Goal: Transaction & Acquisition: Subscribe to service/newsletter

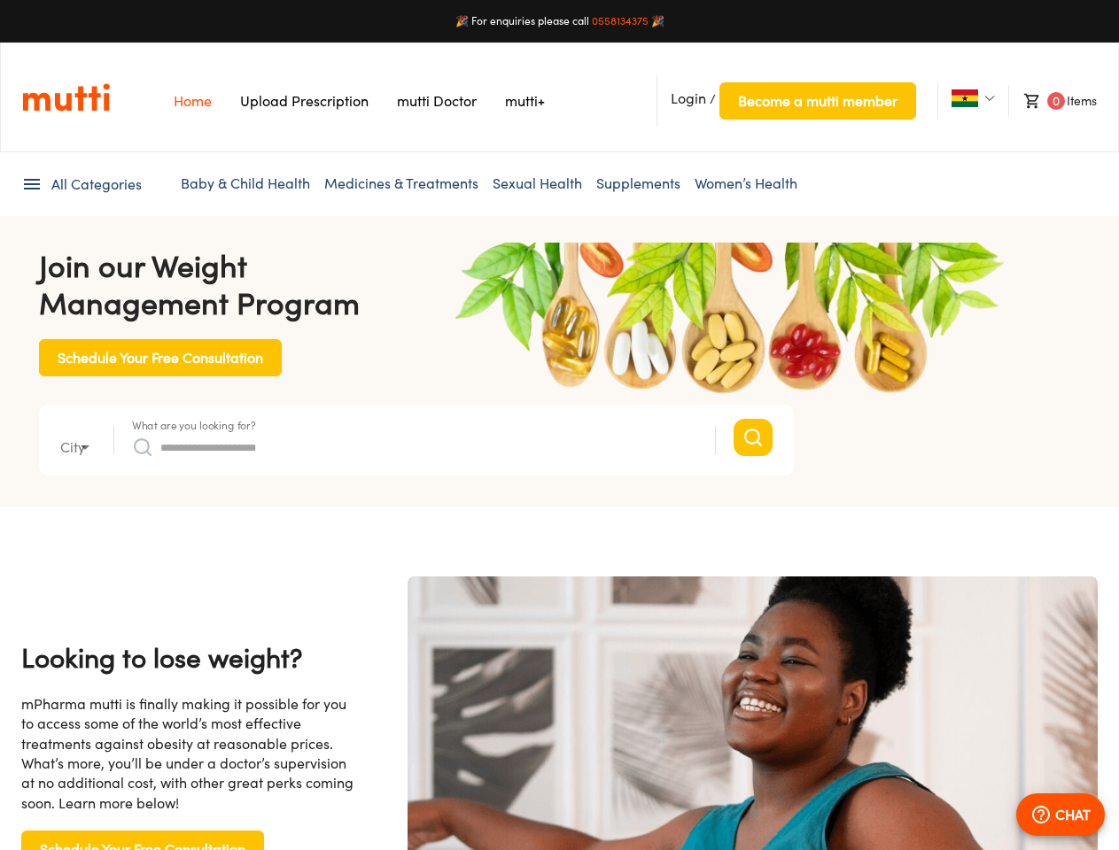
type input "*"
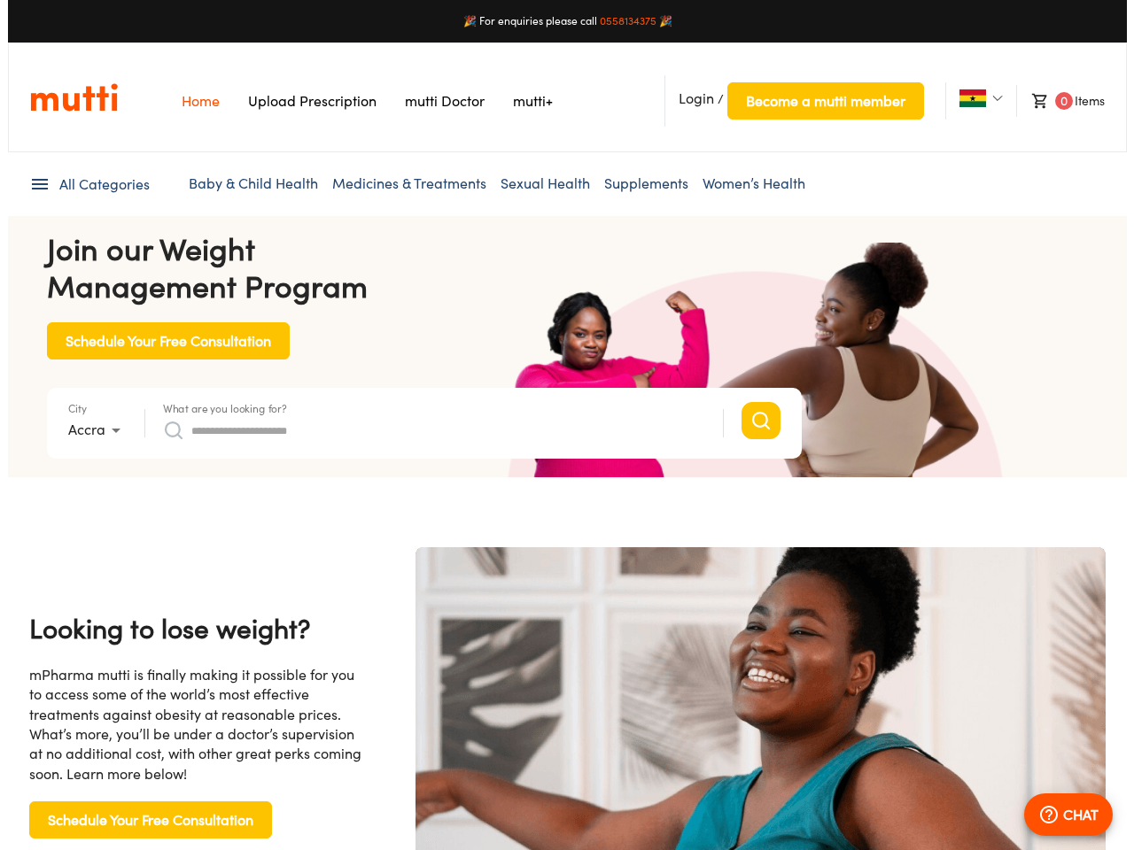
scroll to position [0, 3649]
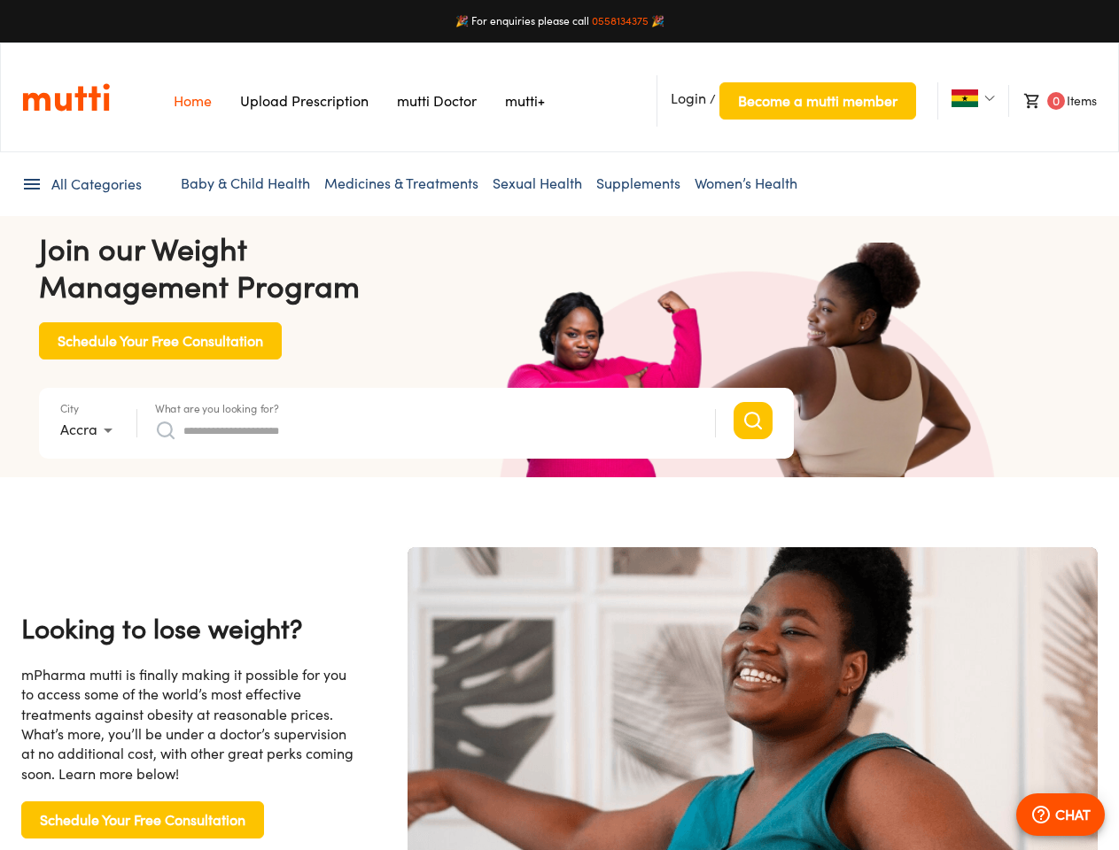
click at [688, 98] on span "Login" at bounding box center [688, 98] width 35 height 18
click at [817, 101] on span "Become a mutti member" at bounding box center [817, 101] width 159 height 25
click at [964, 98] on img at bounding box center [964, 98] width 27 height 18
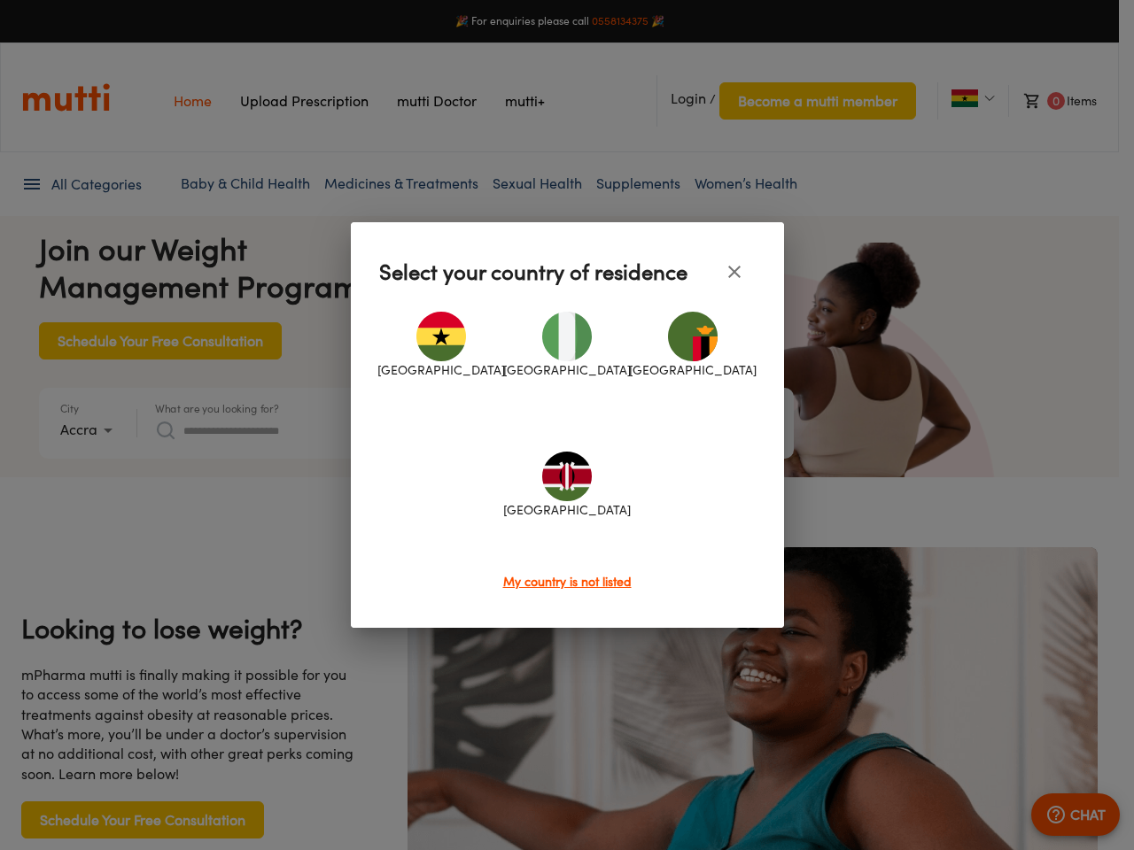
click at [1051, 101] on div at bounding box center [567, 425] width 1134 height 850
click at [81, 184] on div at bounding box center [567, 425] width 1134 height 850
click at [89, 430] on div at bounding box center [567, 425] width 1134 height 850
click at [217, 408] on div at bounding box center [567, 425] width 1134 height 850
click at [426, 430] on div "[GEOGRAPHIC_DATA] [GEOGRAPHIC_DATA] [GEOGRAPHIC_DATA] [GEOGRAPHIC_DATA]" at bounding box center [567, 432] width 376 height 279
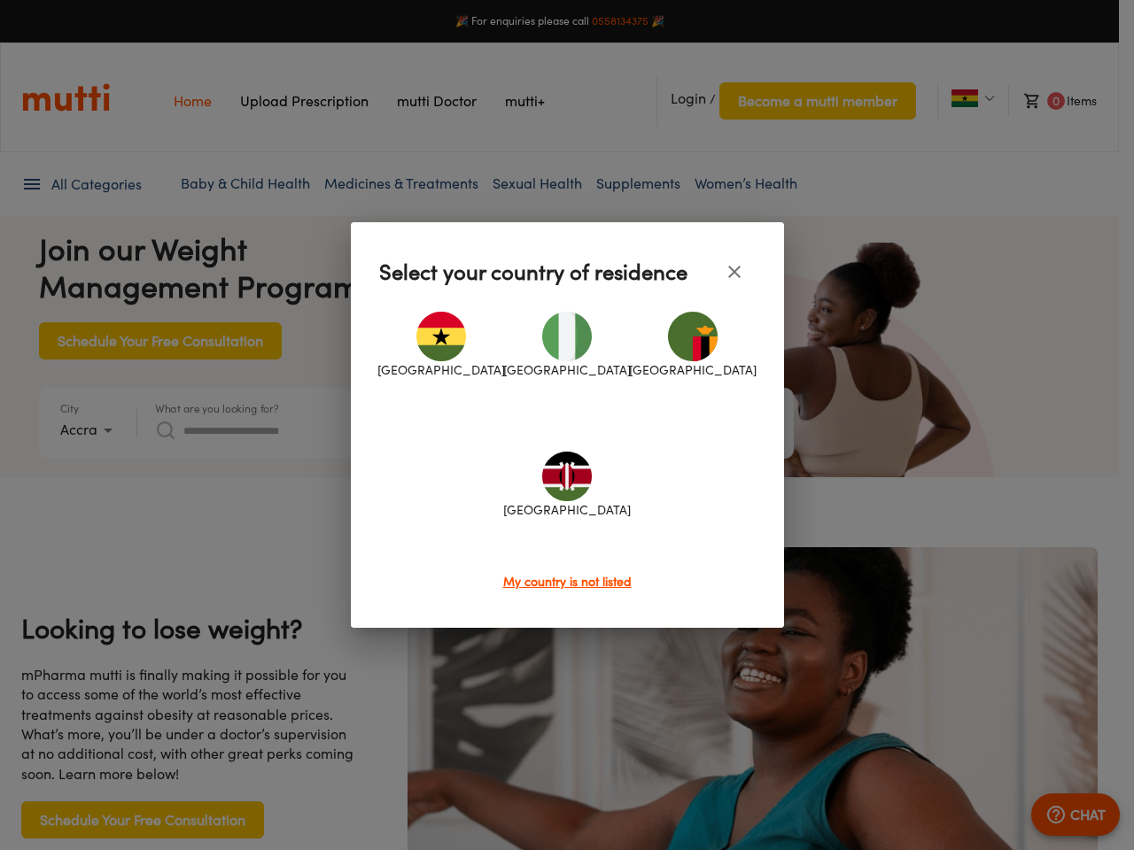
click at [1060, 815] on div at bounding box center [567, 425] width 1134 height 850
